Goal: Information Seeking & Learning: Learn about a topic

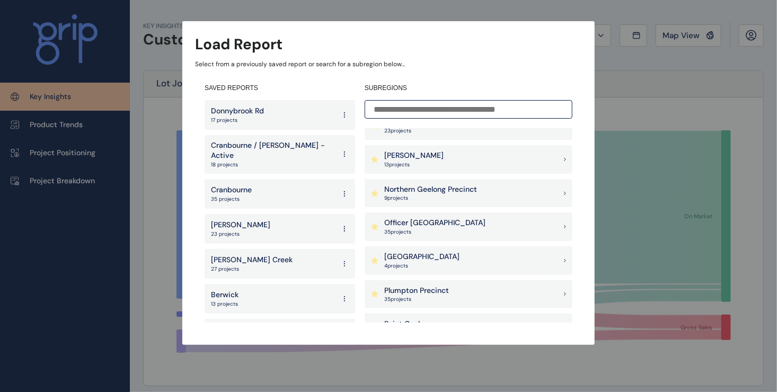
scroll to position [742, 0]
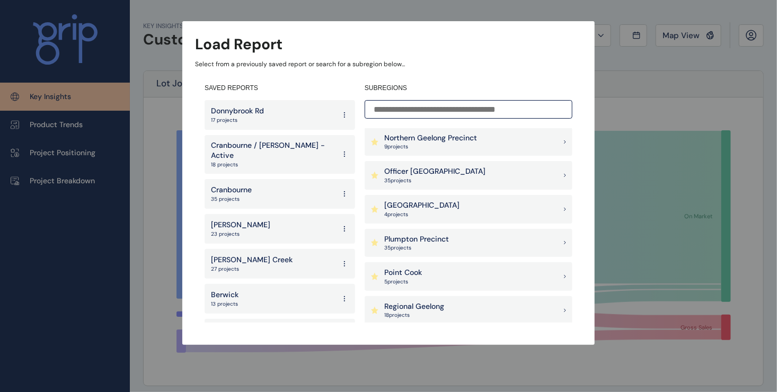
click at [250, 161] on p "18 projects" at bounding box center [273, 164] width 124 height 7
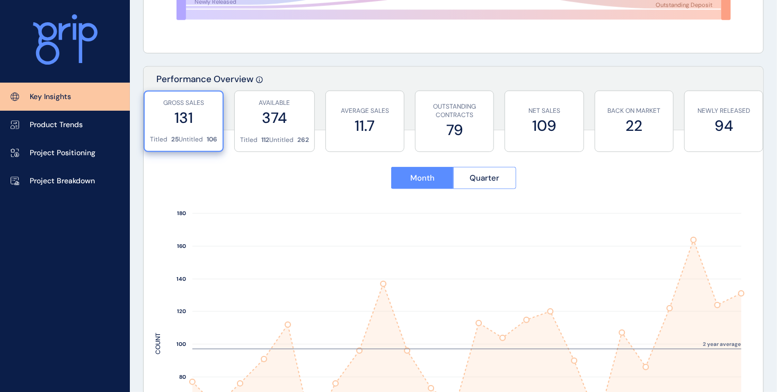
scroll to position [265, 0]
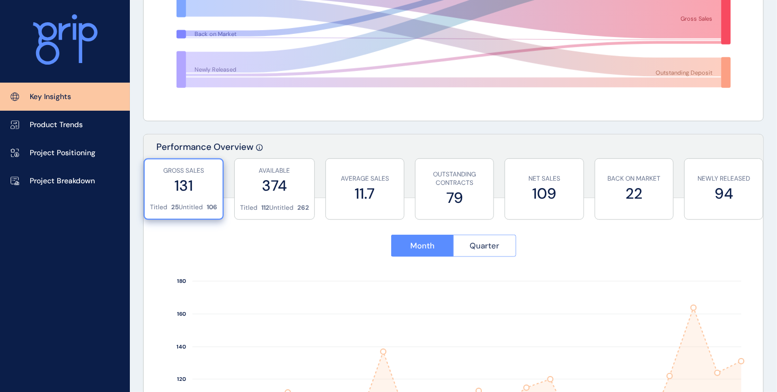
click at [477, 248] on span "Quarter" at bounding box center [485, 246] width 30 height 11
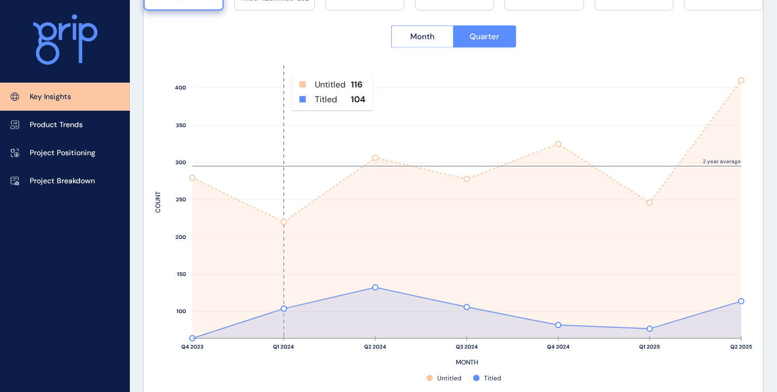
scroll to position [477, 0]
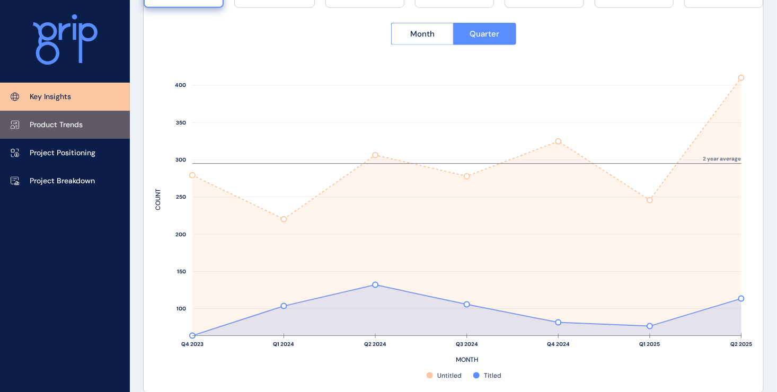
click at [76, 127] on p "Product Trends" at bounding box center [56, 125] width 53 height 11
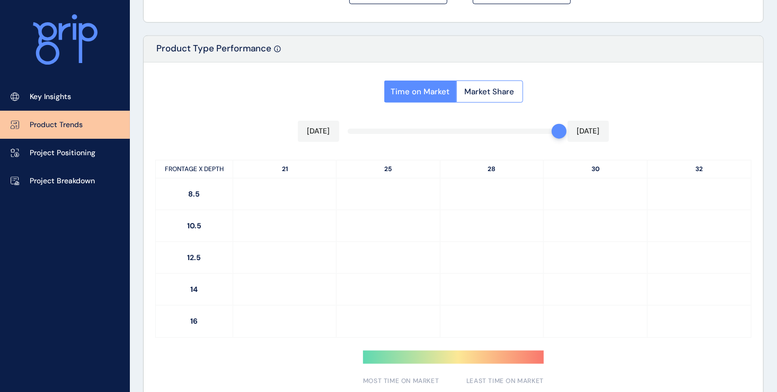
type input "**********"
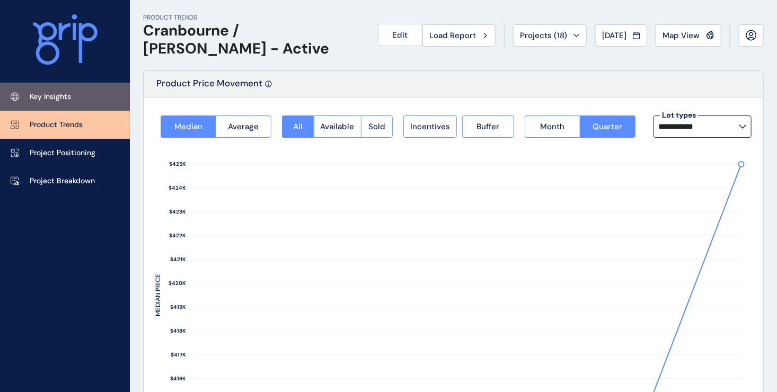
click at [66, 103] on link "Key Insights" at bounding box center [65, 97] width 130 height 28
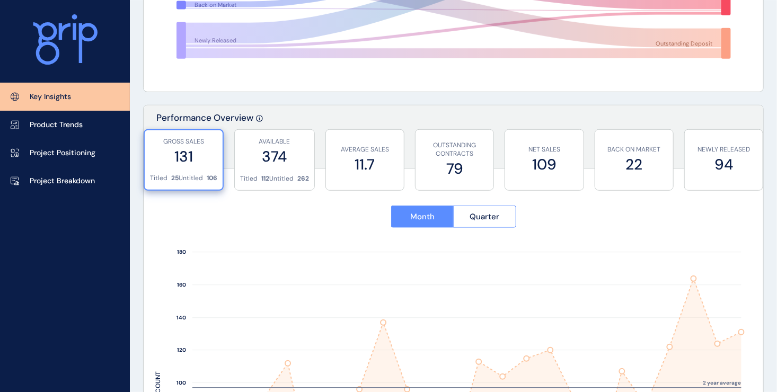
scroll to position [318, 0]
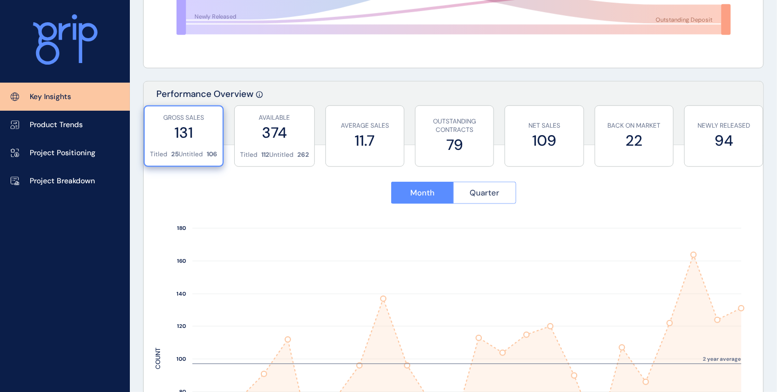
click at [497, 199] on button "Quarter" at bounding box center [484, 193] width 63 height 22
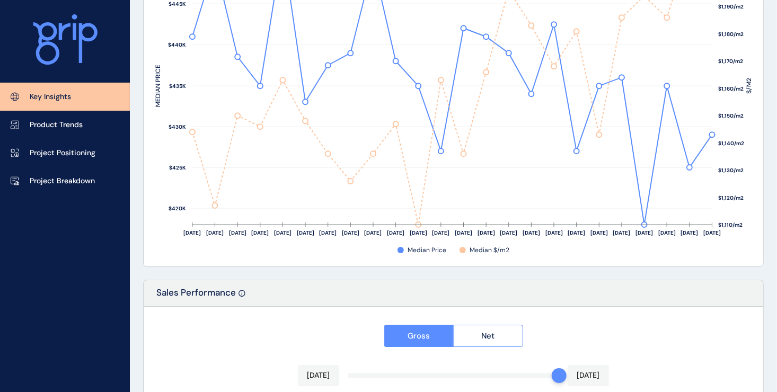
scroll to position [1431, 0]
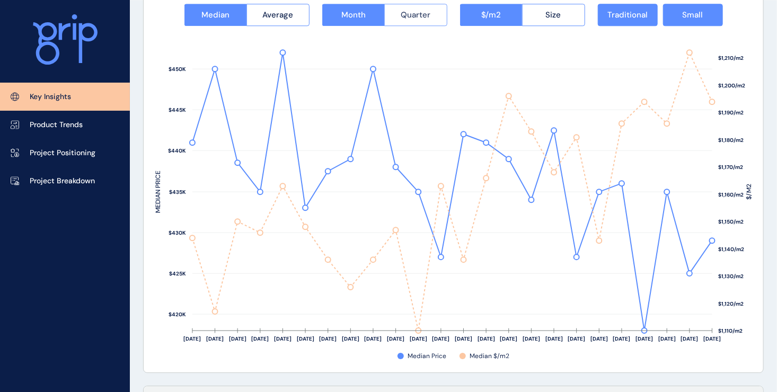
click at [424, 13] on span "Quarter" at bounding box center [416, 15] width 30 height 11
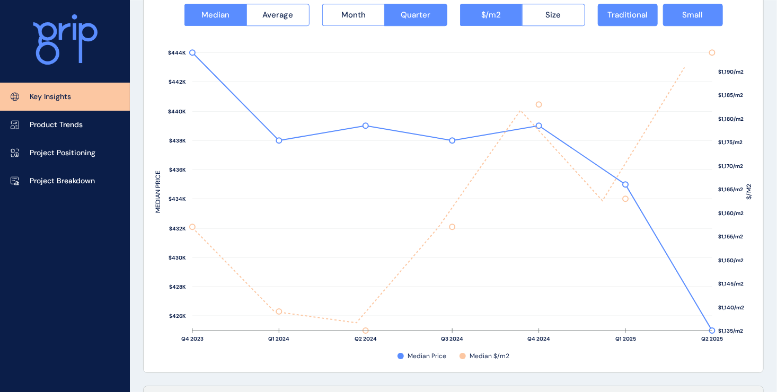
click at [711, 331] on rect at bounding box center [453, 189] width 597 height 326
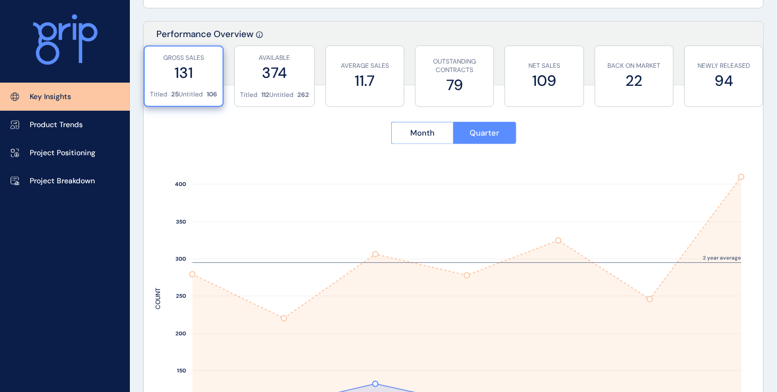
scroll to position [371, 0]
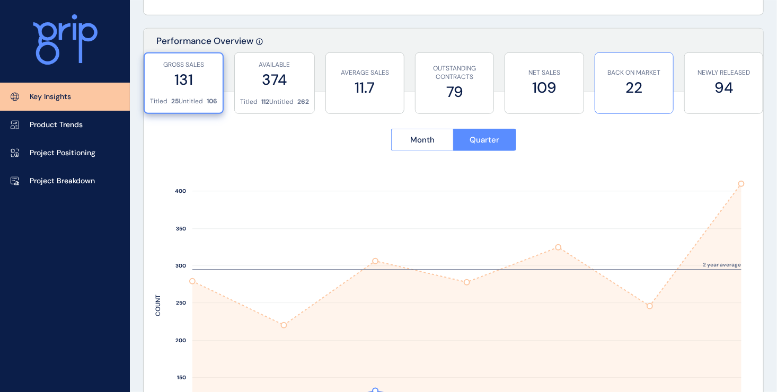
click at [640, 95] on label "22" at bounding box center [633, 87] width 67 height 21
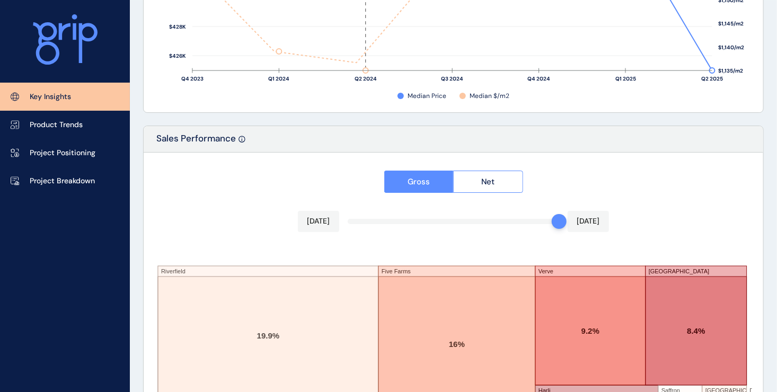
scroll to position [1696, 0]
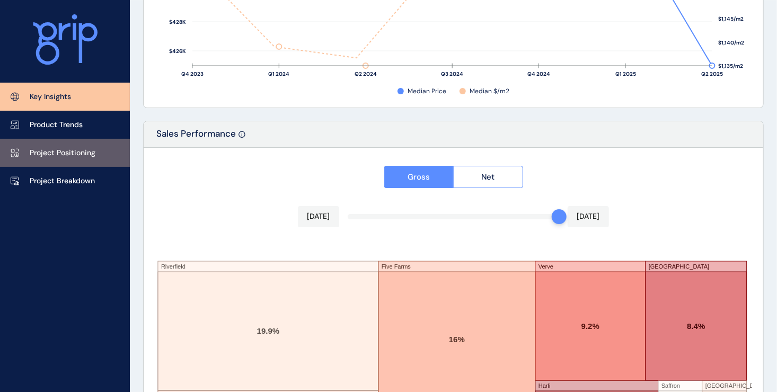
click at [62, 148] on p "Project Positioning" at bounding box center [63, 153] width 66 height 11
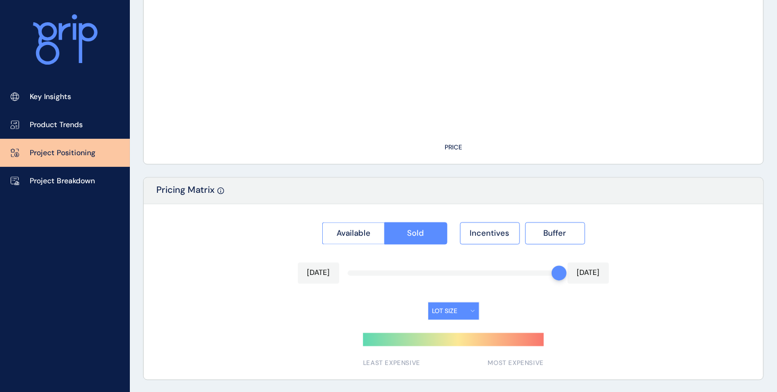
type input "**********"
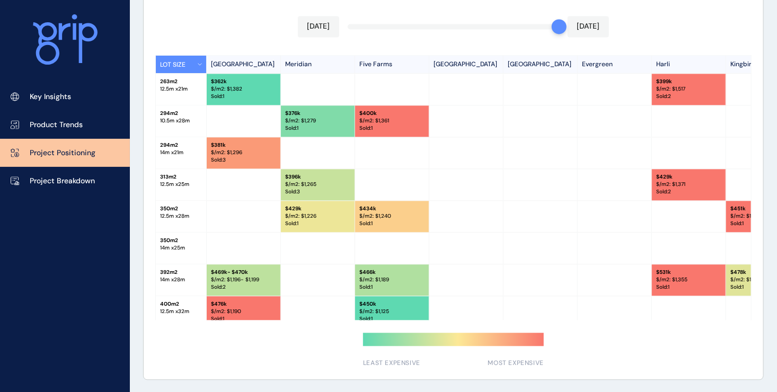
scroll to position [810, 0]
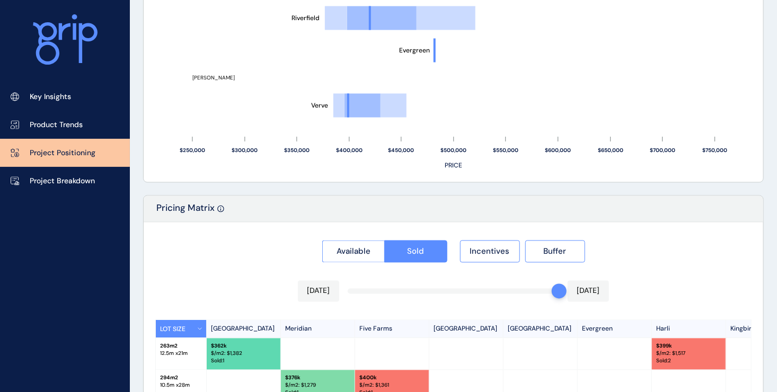
click at [69, 150] on p "Project Positioning" at bounding box center [63, 153] width 66 height 11
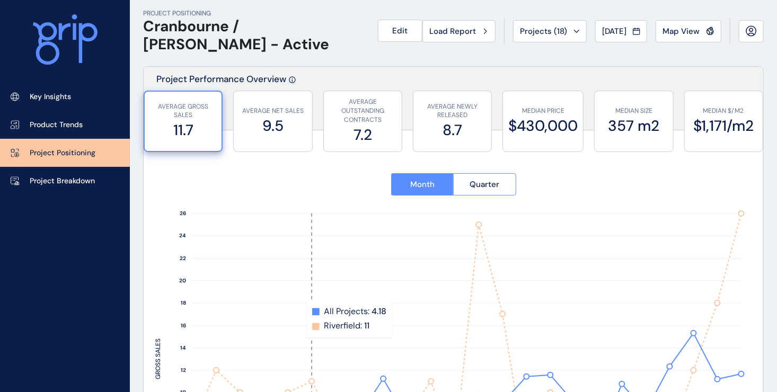
scroll to position [0, 0]
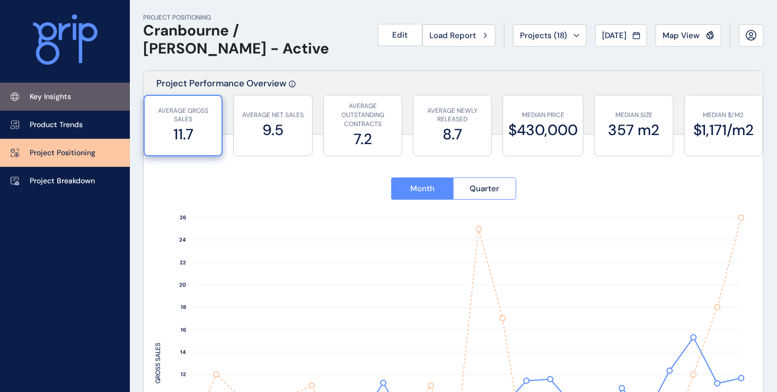
click at [47, 99] on p "Key Insights" at bounding box center [50, 97] width 41 height 11
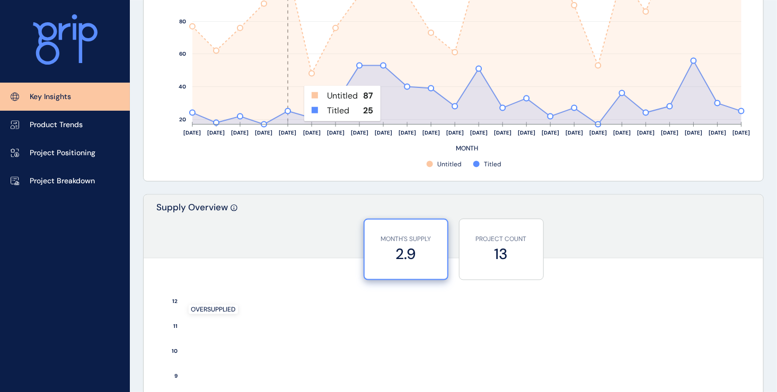
scroll to position [795, 0]
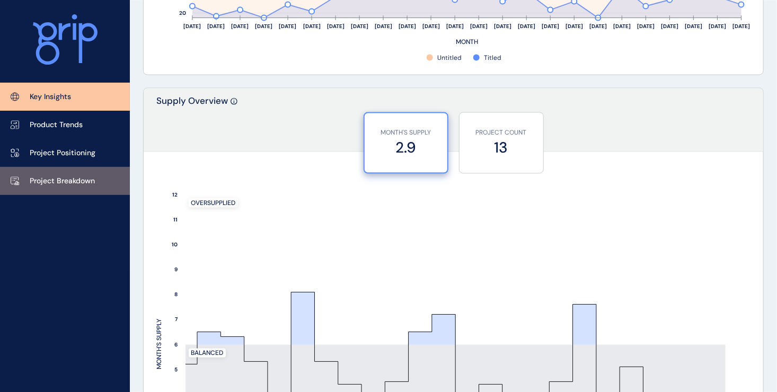
click at [70, 178] on p "Project Breakdown" at bounding box center [62, 181] width 65 height 11
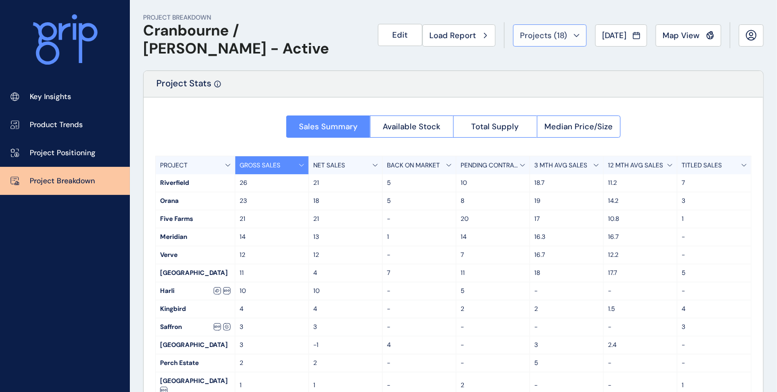
click at [532, 39] on span "Projects ( 18 )" at bounding box center [543, 35] width 47 height 11
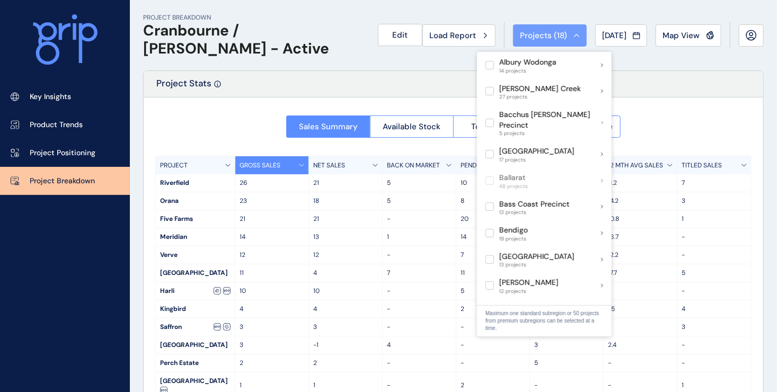
click at [530, 40] on button "Projects ( 18 )" at bounding box center [550, 35] width 74 height 22
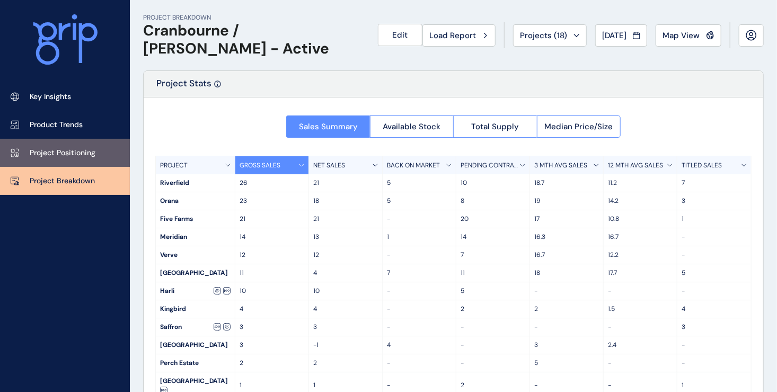
click at [66, 148] on p "Project Positioning" at bounding box center [63, 153] width 66 height 11
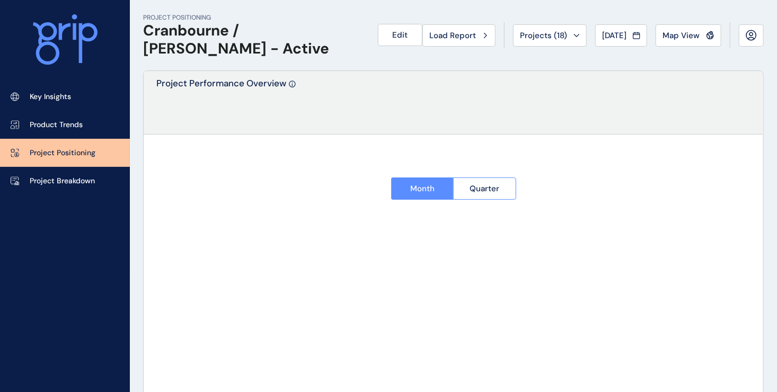
type input "**********"
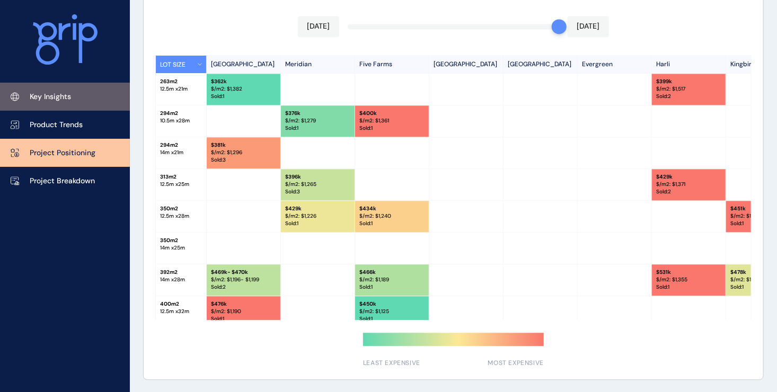
click at [58, 101] on p "Key Insights" at bounding box center [50, 97] width 41 height 11
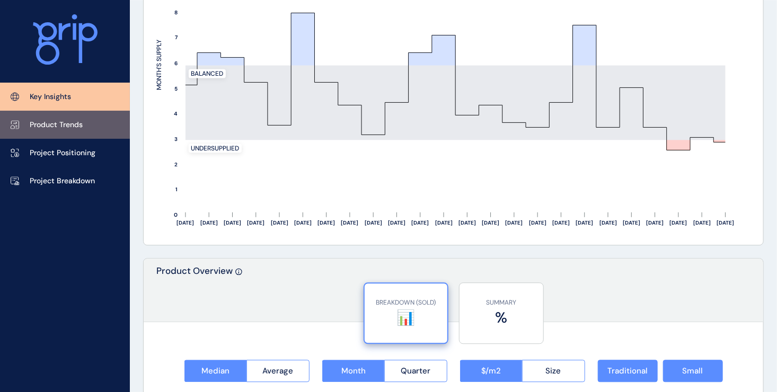
click at [64, 127] on p "Product Trends" at bounding box center [56, 125] width 53 height 11
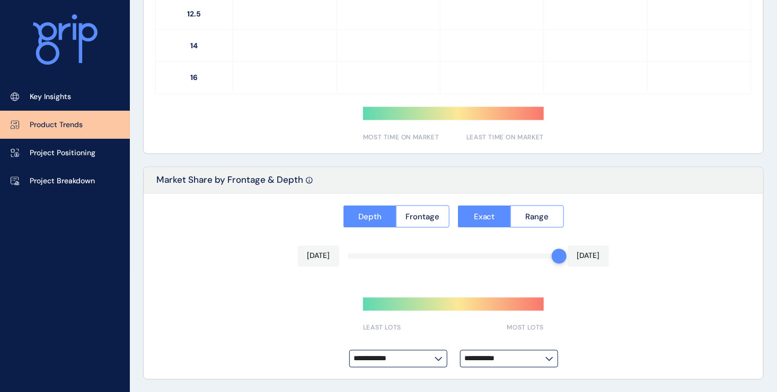
type input "**********"
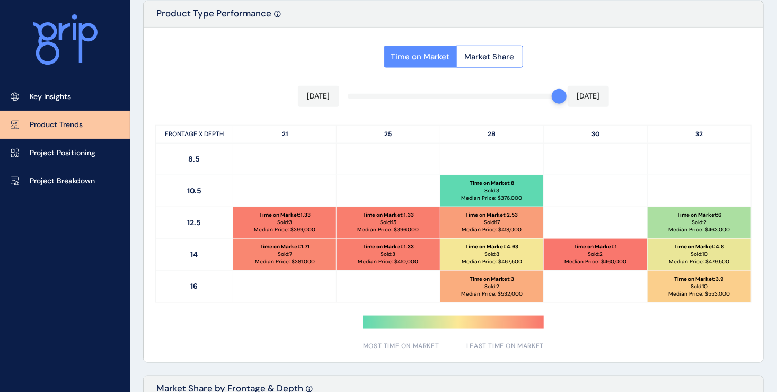
scroll to position [529, 0]
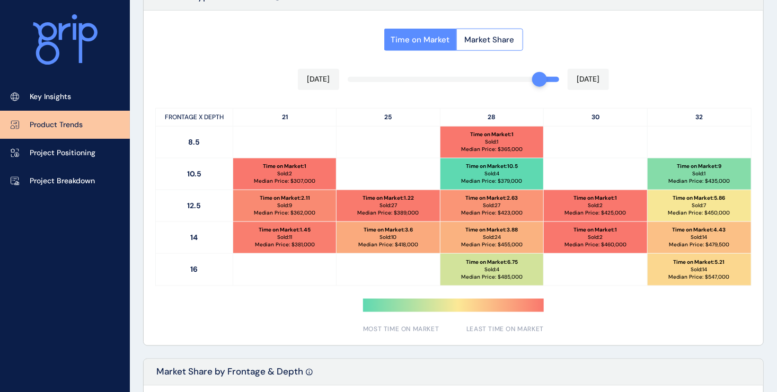
drag, startPoint x: 556, startPoint y: 80, endPoint x: 538, endPoint y: 81, distance: 17.5
click at [538, 81] on div at bounding box center [539, 79] width 15 height 15
click at [312, 75] on p "[DATE]" at bounding box center [318, 79] width 23 height 11
